Goal: Information Seeking & Learning: Understand process/instructions

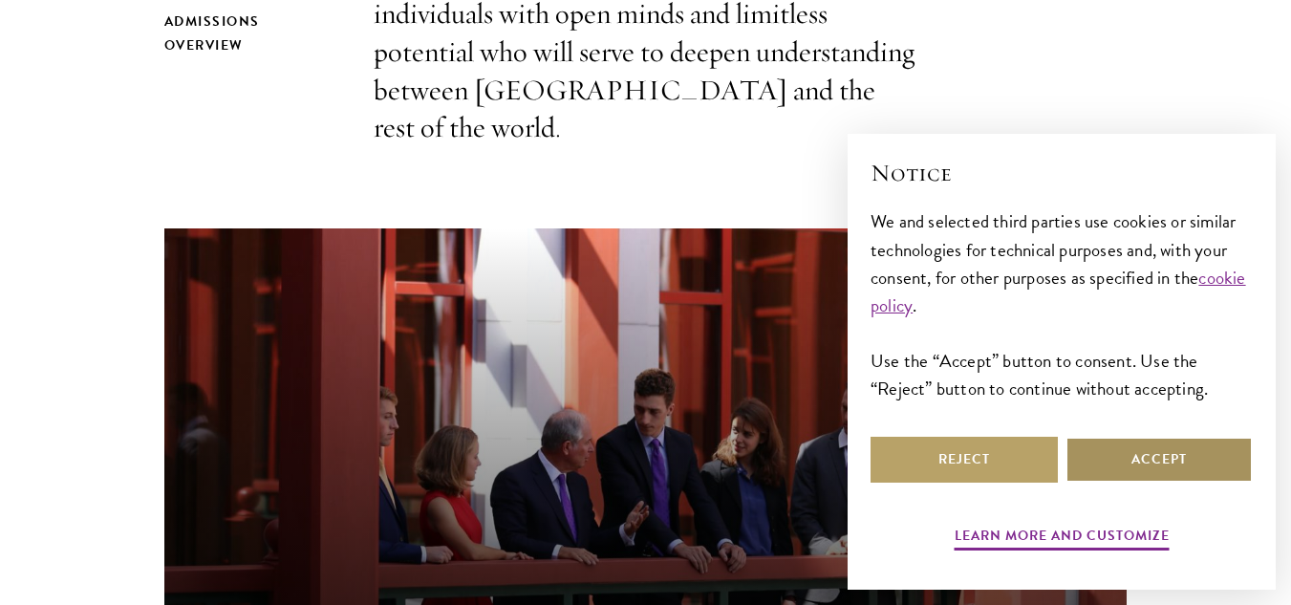
click at [1172, 462] on button "Accept" at bounding box center [1158, 460] width 187 height 46
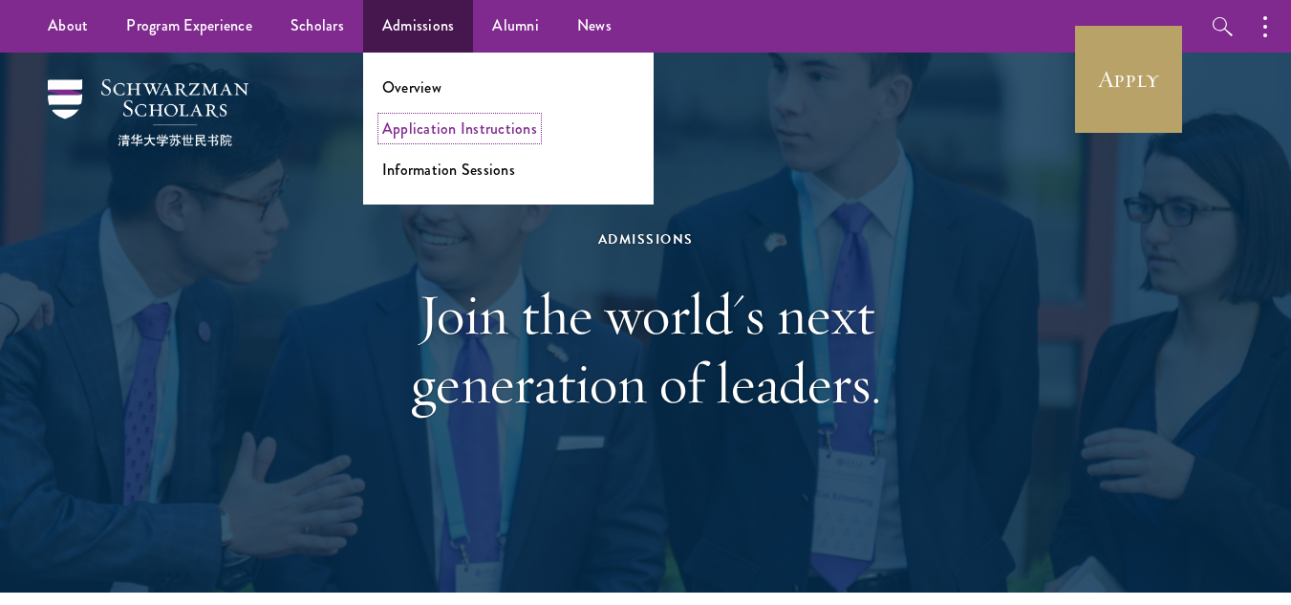
click at [481, 129] on link "Application Instructions" at bounding box center [459, 129] width 155 height 22
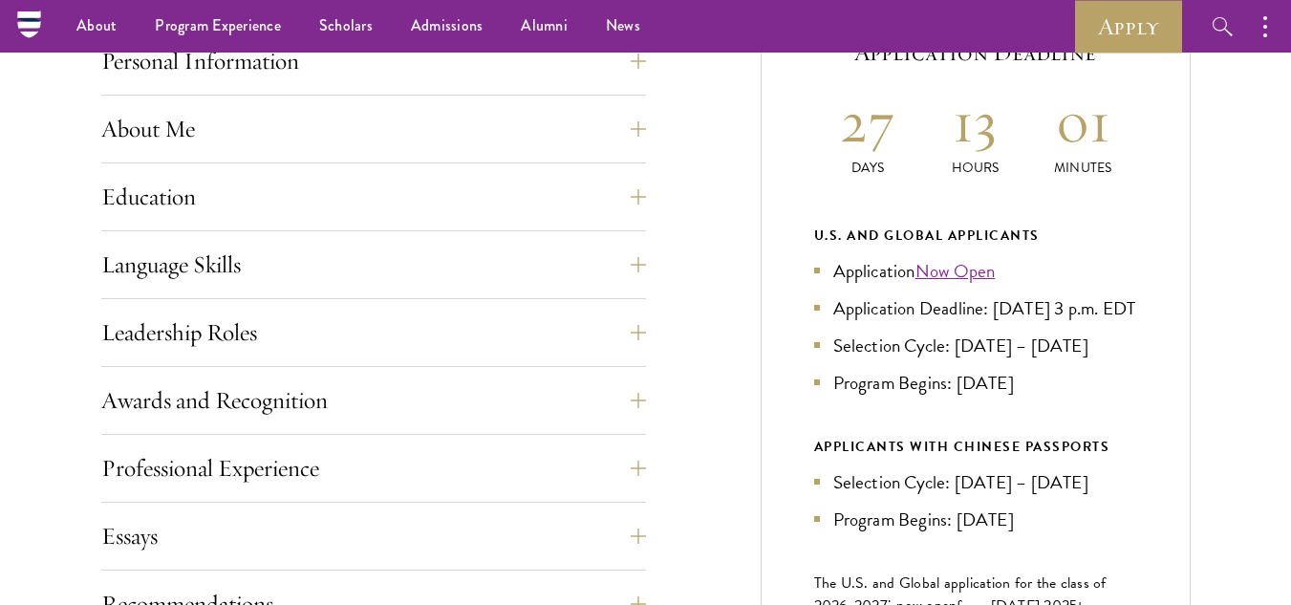
scroll to position [764, 0]
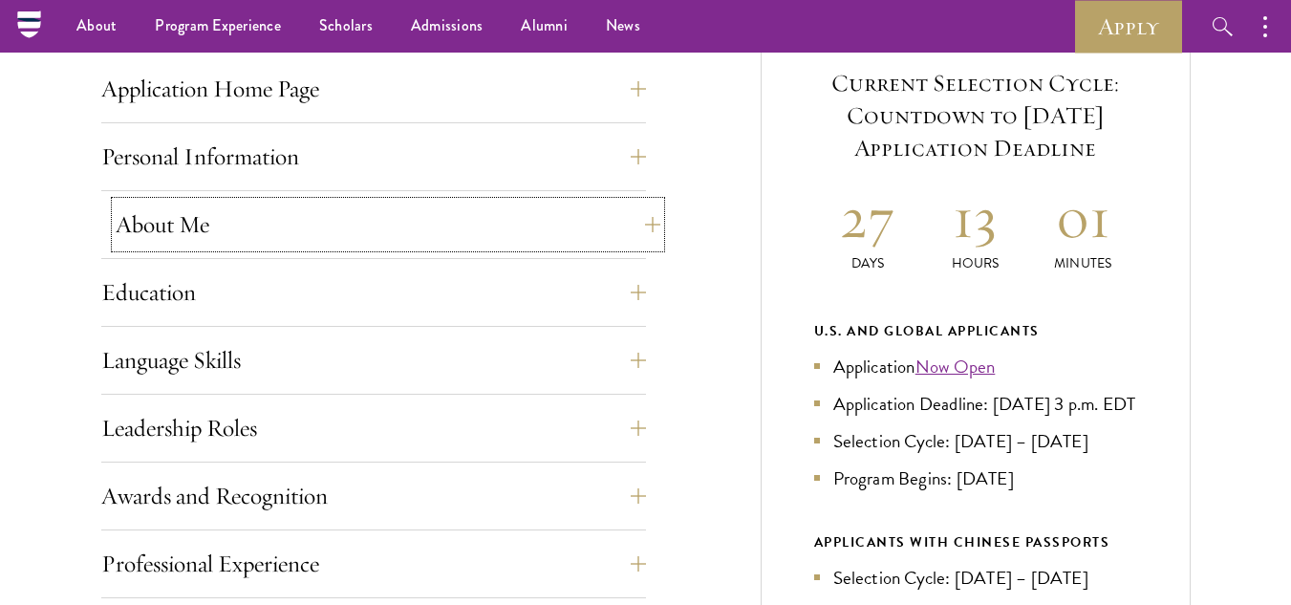
click at [649, 227] on button "About Me" at bounding box center [388, 225] width 545 height 46
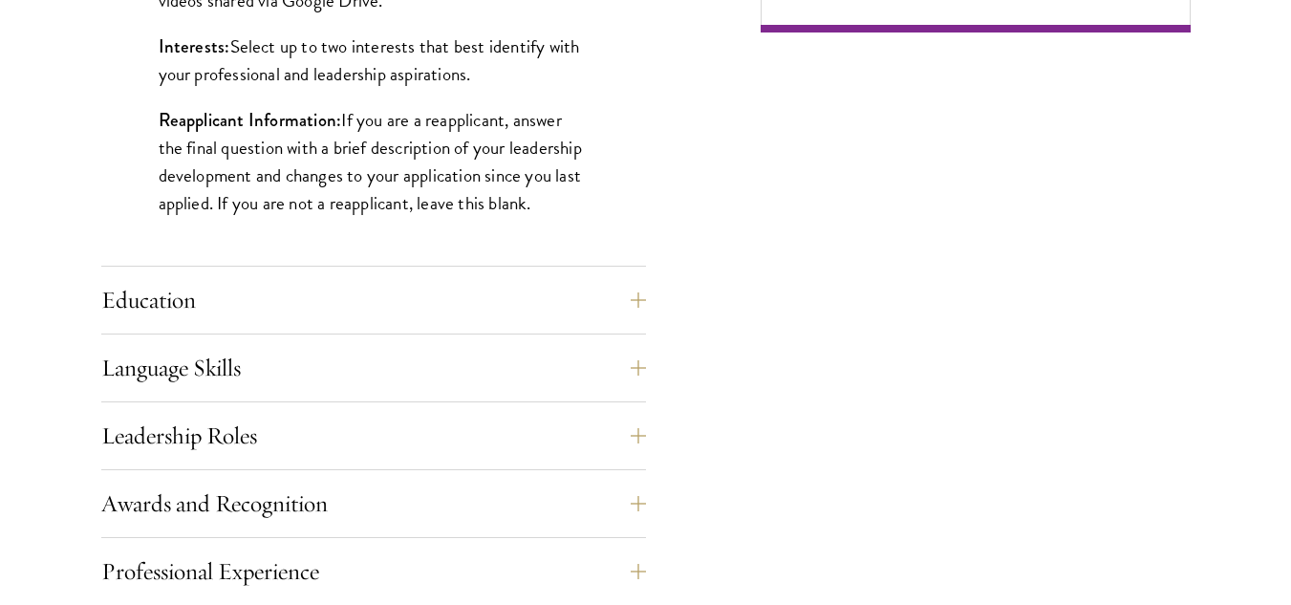
scroll to position [1720, 0]
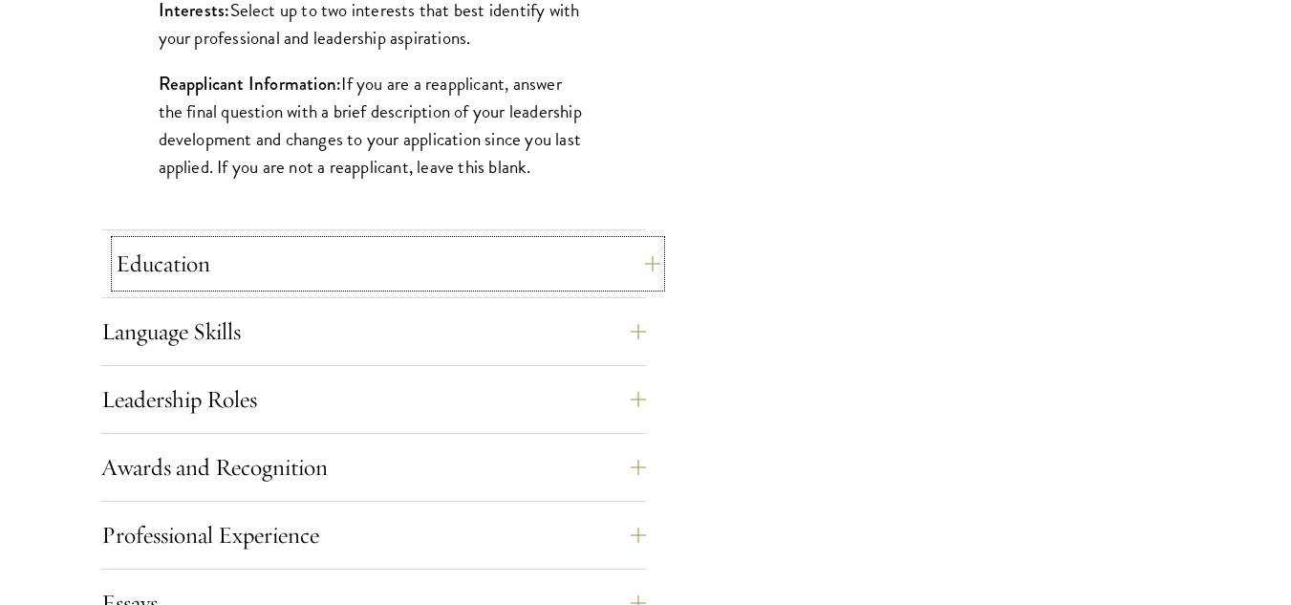
click at [641, 260] on button "Education" at bounding box center [388, 264] width 545 height 46
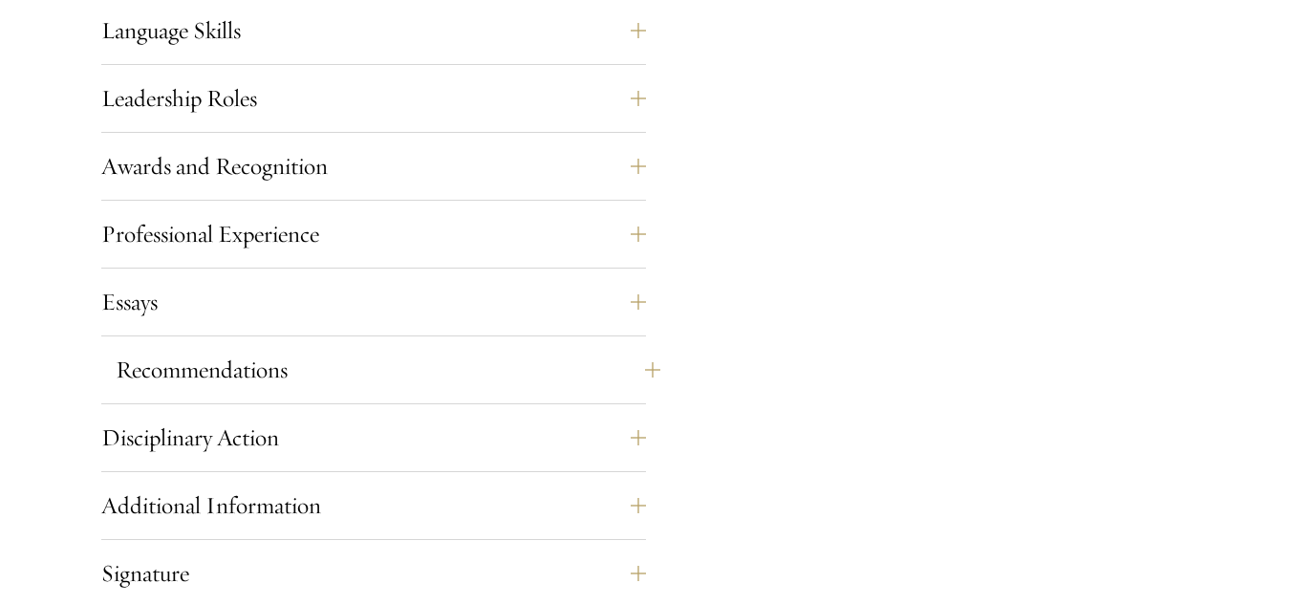
scroll to position [3439, 0]
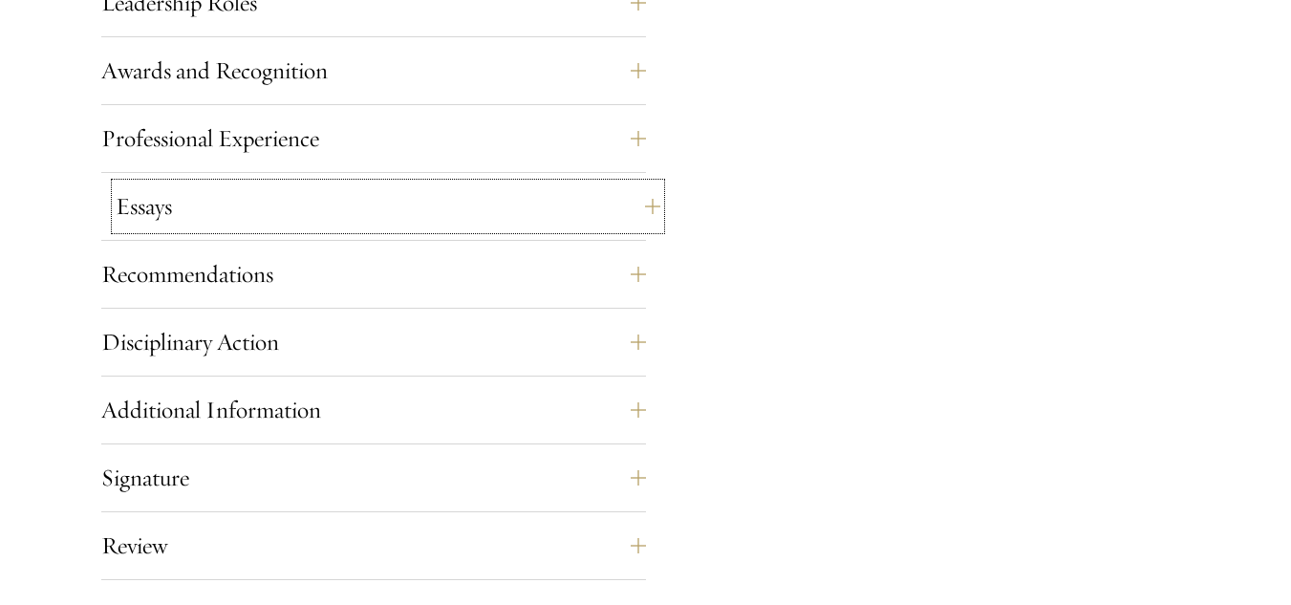
click at [648, 207] on button "Essays" at bounding box center [388, 206] width 545 height 46
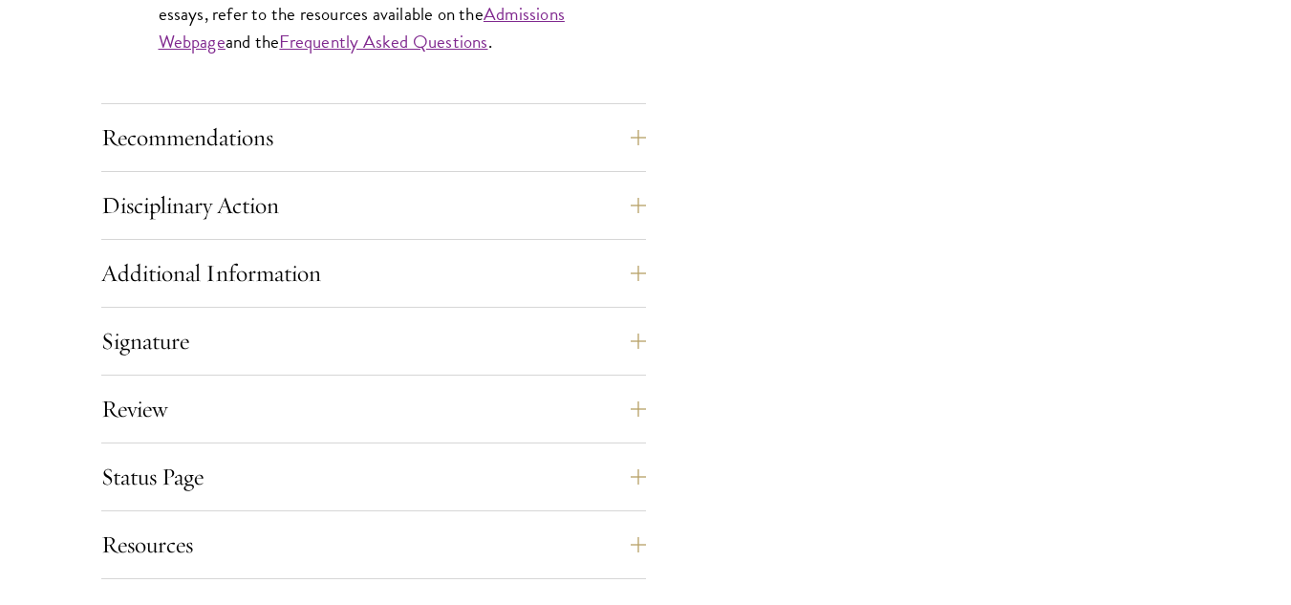
scroll to position [1954, 0]
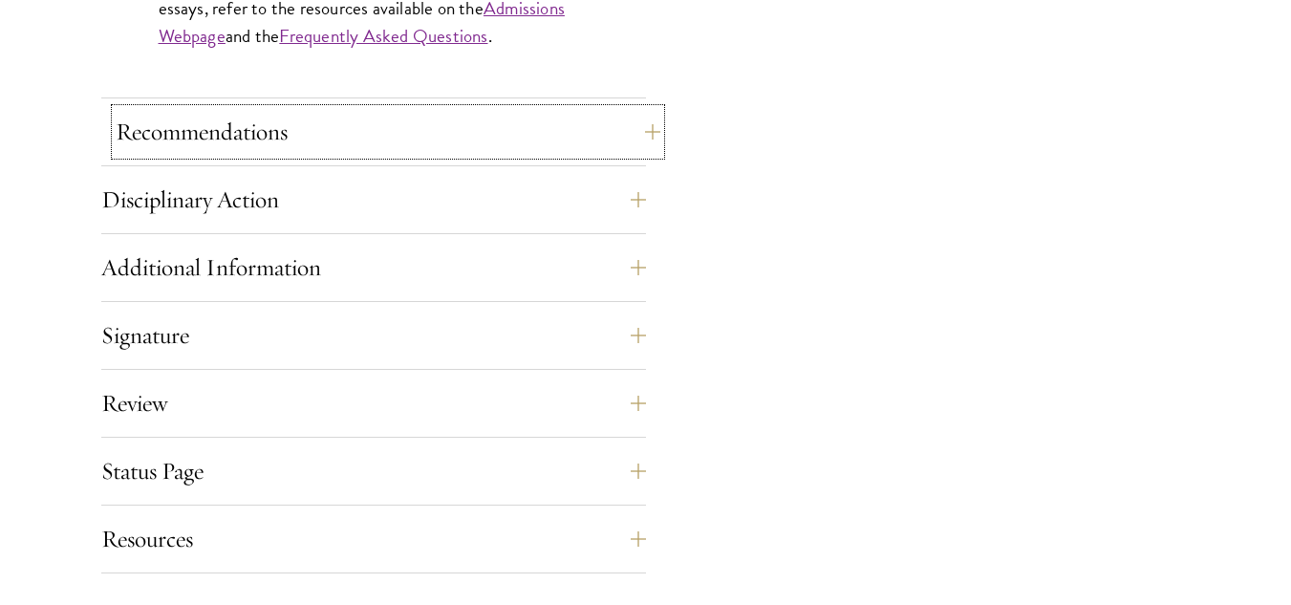
click at [650, 123] on button "Recommendations" at bounding box center [388, 132] width 545 height 46
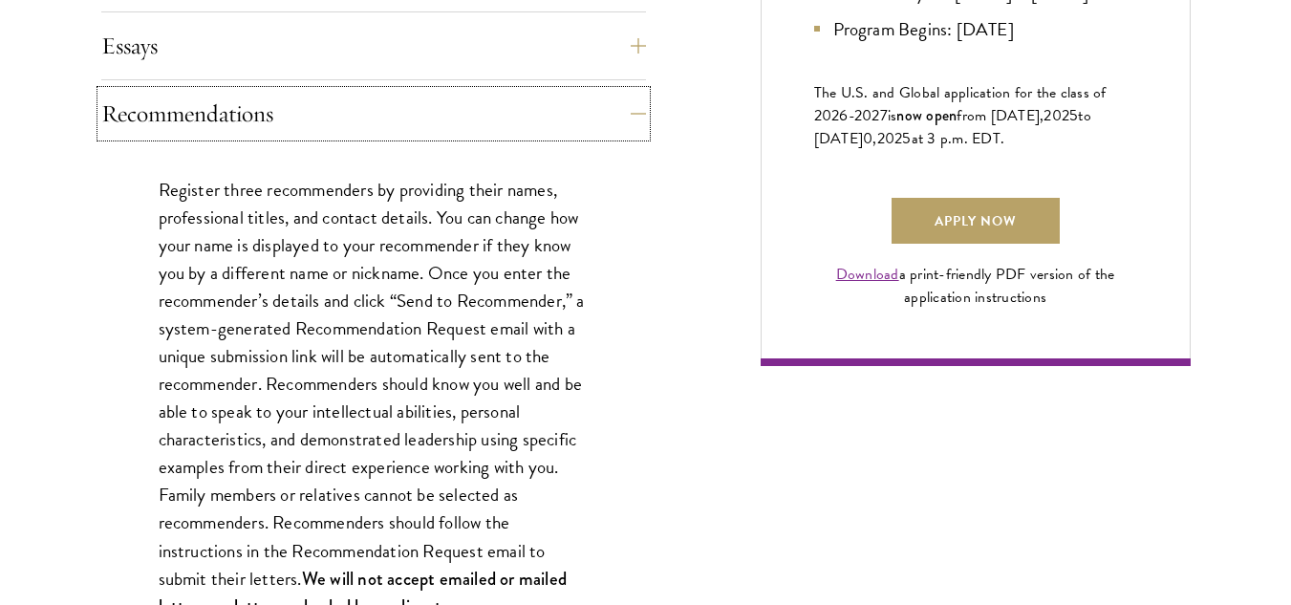
scroll to position [1476, 0]
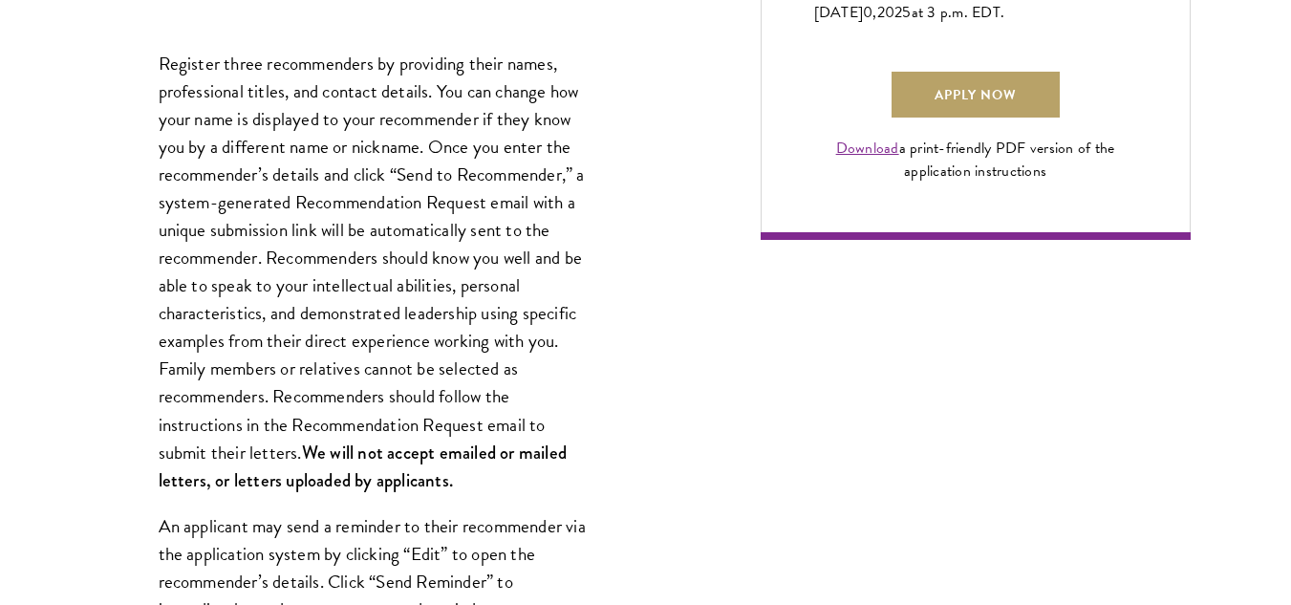
click at [417, 297] on p "Register three recommenders by providing their names, professional titles, and …" at bounding box center [374, 272] width 430 height 444
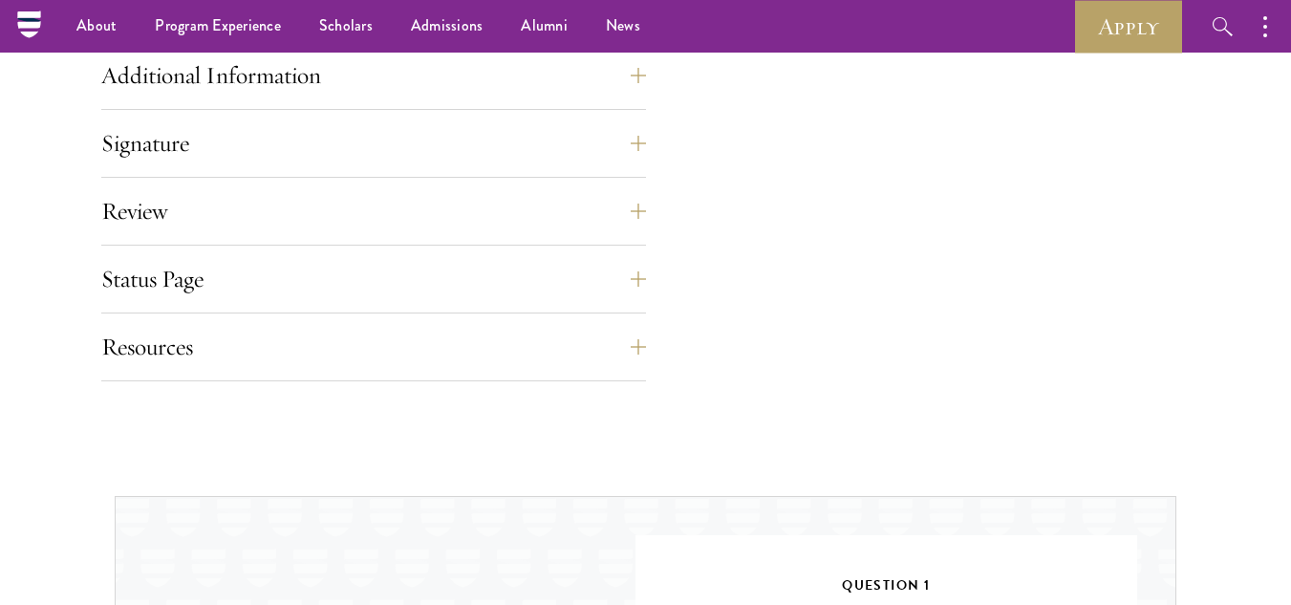
scroll to position [2909, 0]
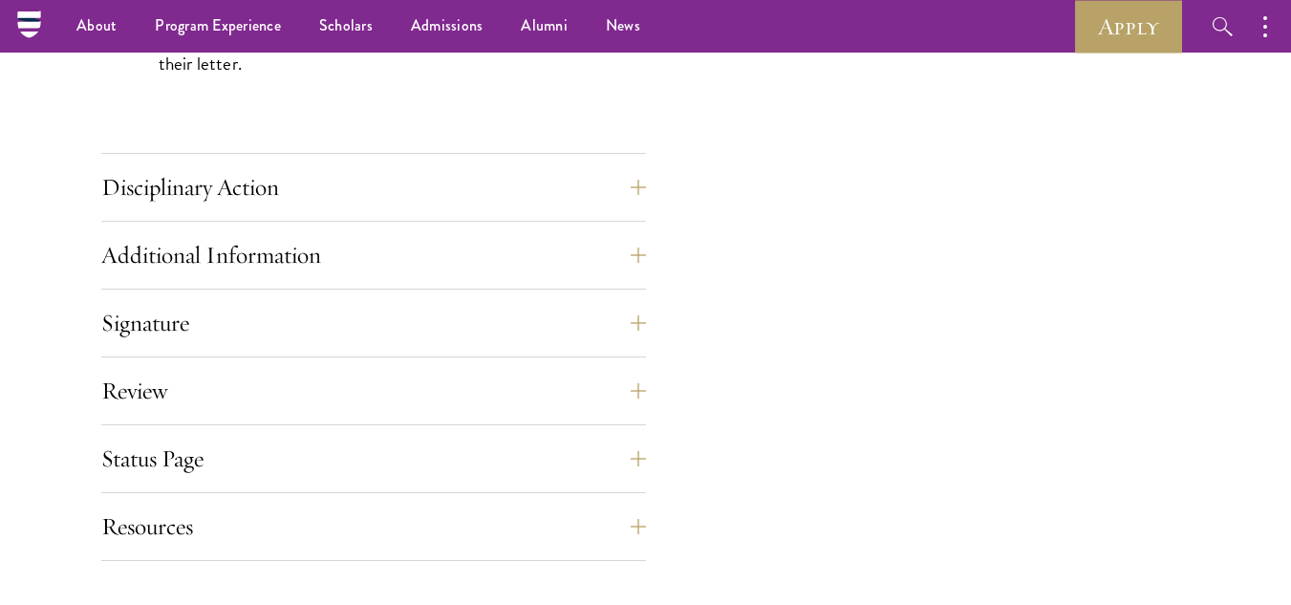
click at [635, 186] on button "Disciplinary Action" at bounding box center [388, 187] width 545 height 46
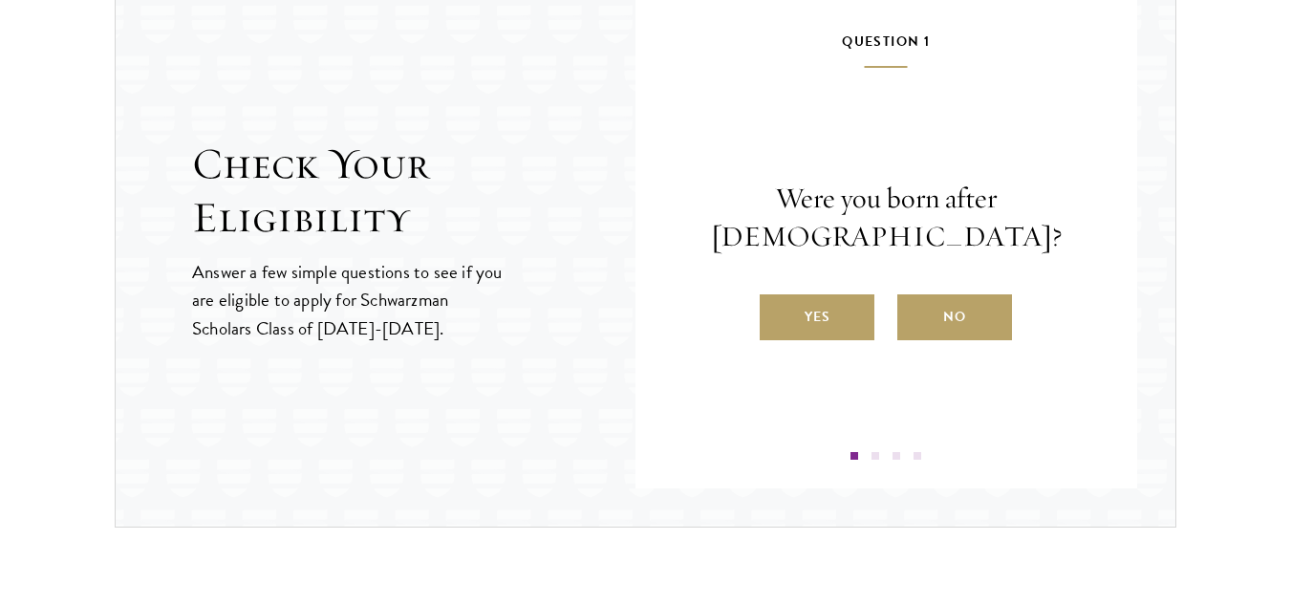
scroll to position [2240, 0]
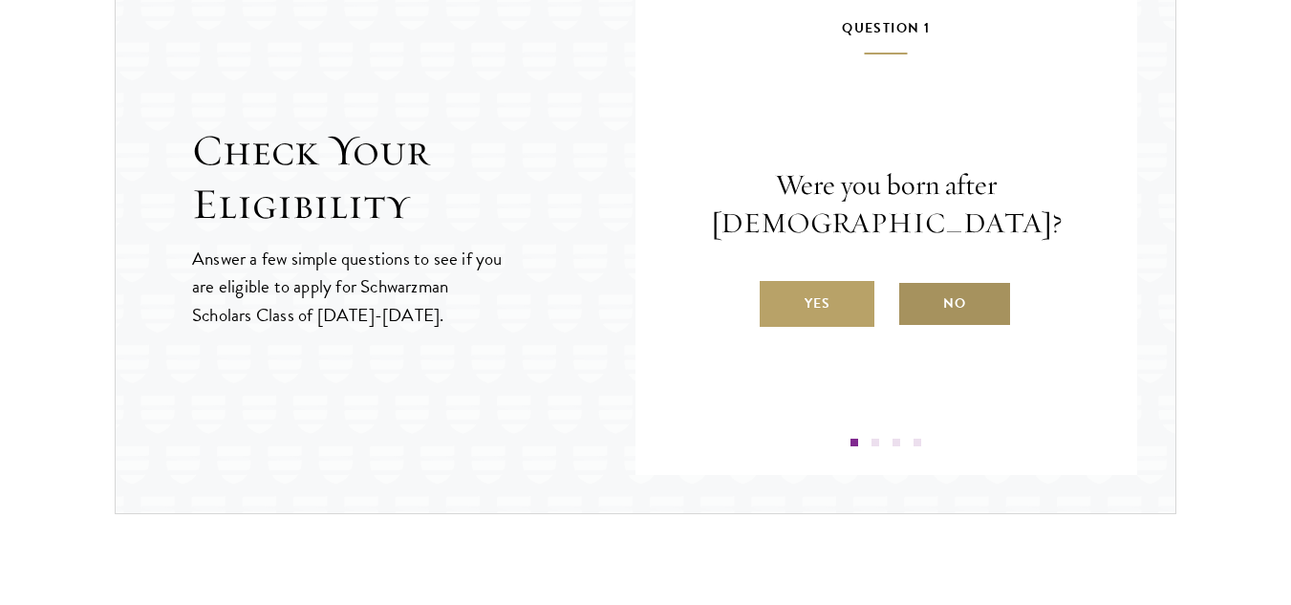
click at [944, 306] on label "No" at bounding box center [954, 304] width 115 height 46
click at [914, 300] on input "No" at bounding box center [905, 291] width 17 height 17
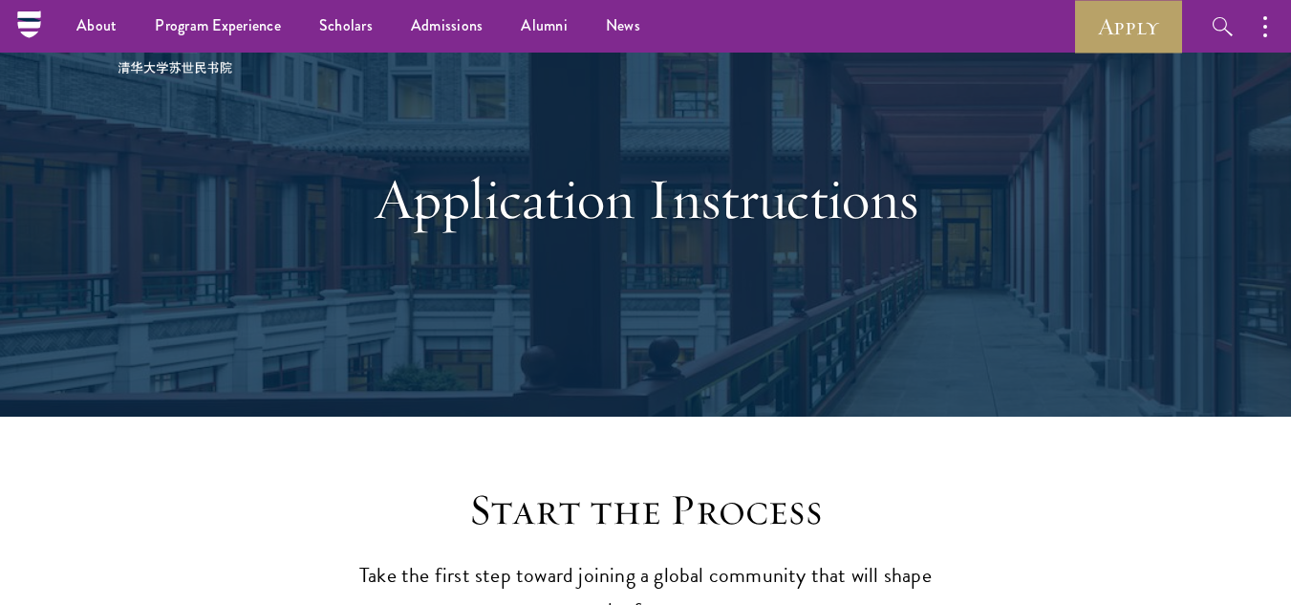
scroll to position [0, 0]
